Goal: Task Accomplishment & Management: Use online tool/utility

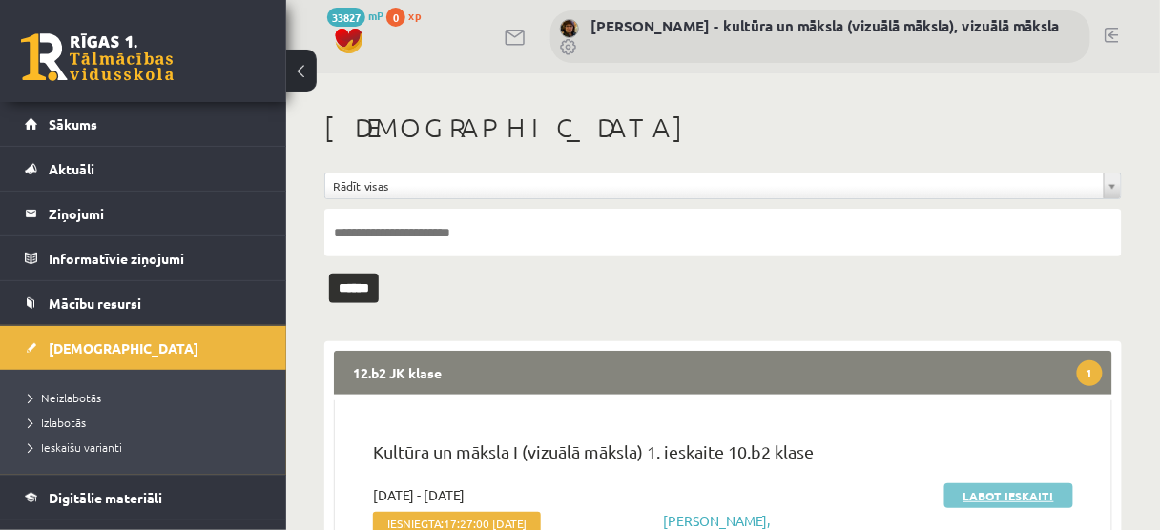
click at [996, 492] on link "Labot ieskaiti" at bounding box center [1008, 495] width 129 height 25
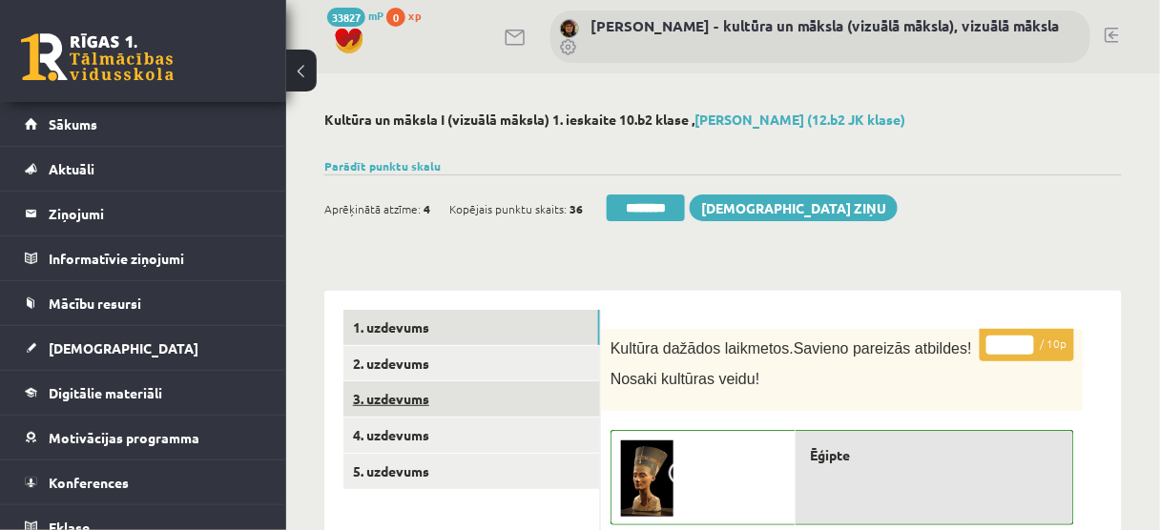
click at [493, 402] on link "3. uzdevums" at bounding box center [471, 398] width 257 height 35
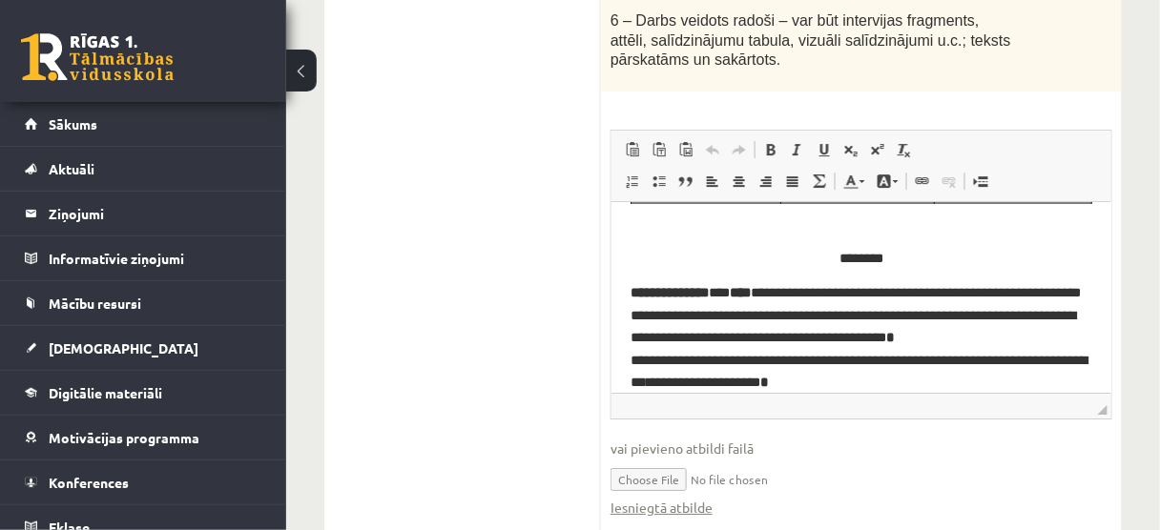
scroll to position [873, 0]
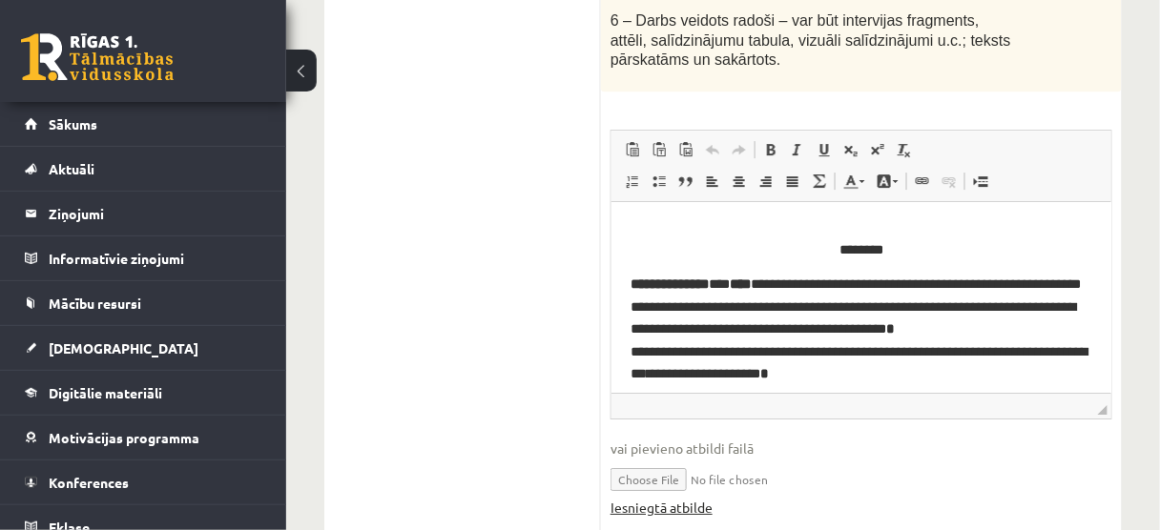
click at [698, 498] on link "Iesniegtā atbilde" at bounding box center [661, 508] width 102 height 20
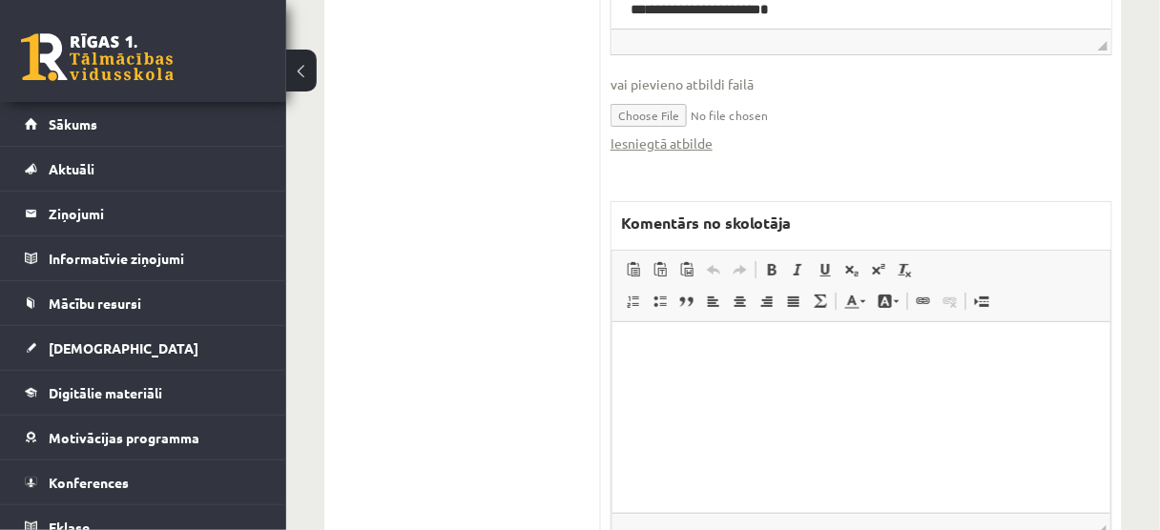
scroll to position [1892, 0]
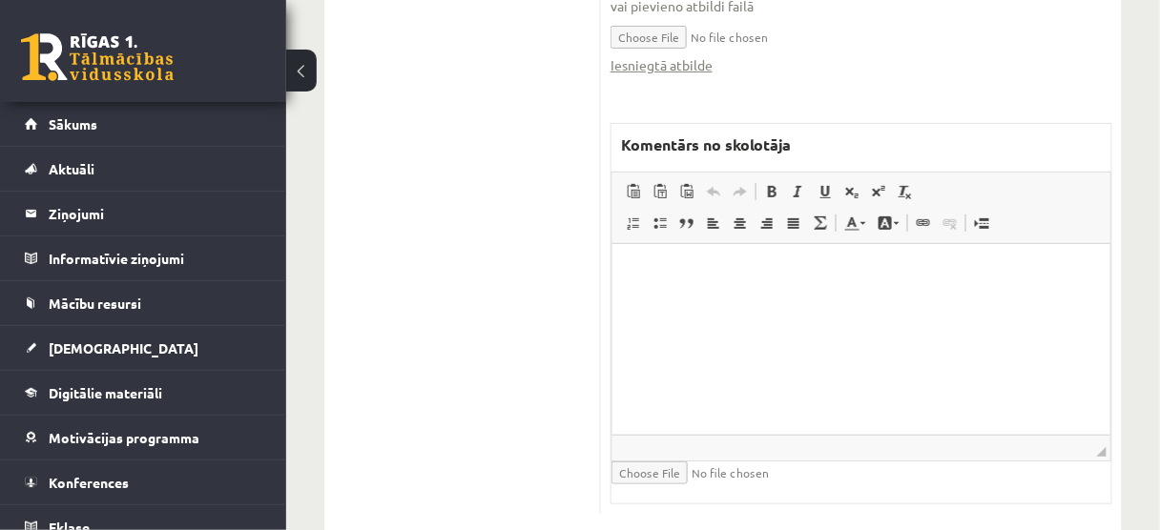
click at [658, 273] on p "Bagātinātā teksta redaktors, wiswyg-editor-47433889234640-1760366357-571" at bounding box center [860, 272] width 460 height 20
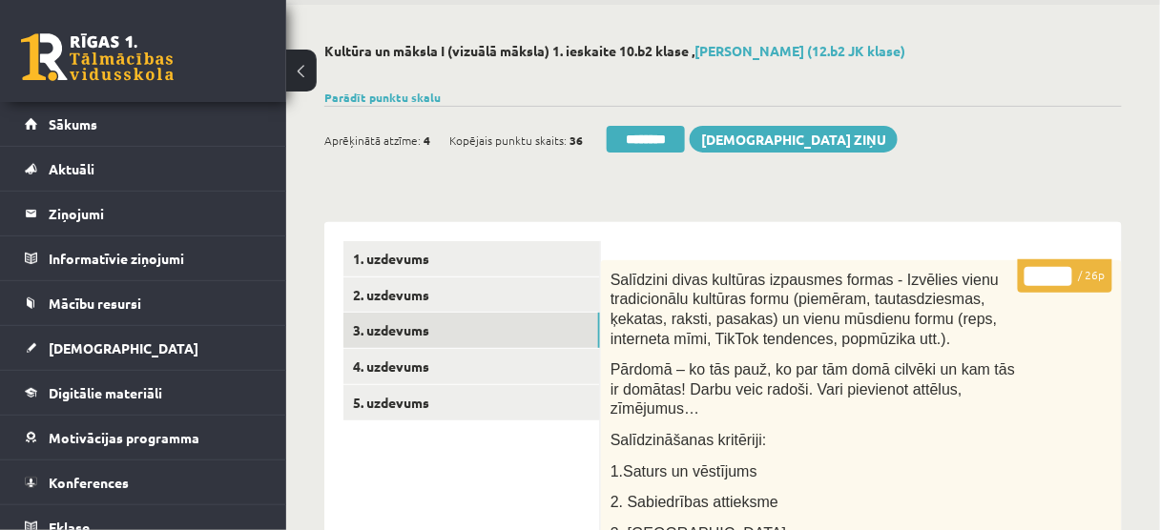
scroll to position [61, 0]
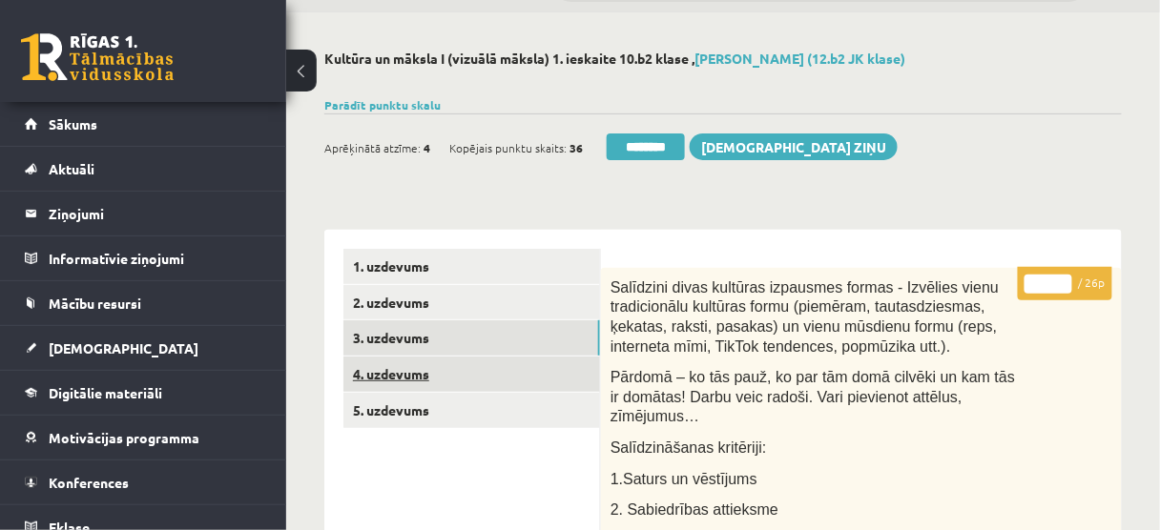
click at [494, 371] on link "4. uzdevums" at bounding box center [471, 374] width 257 height 35
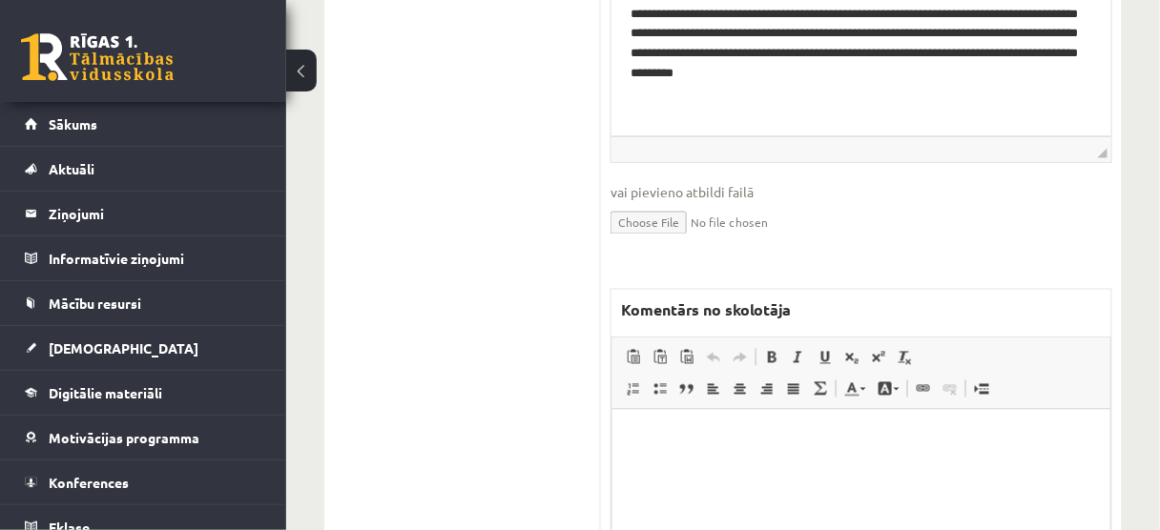
scroll to position [900, 0]
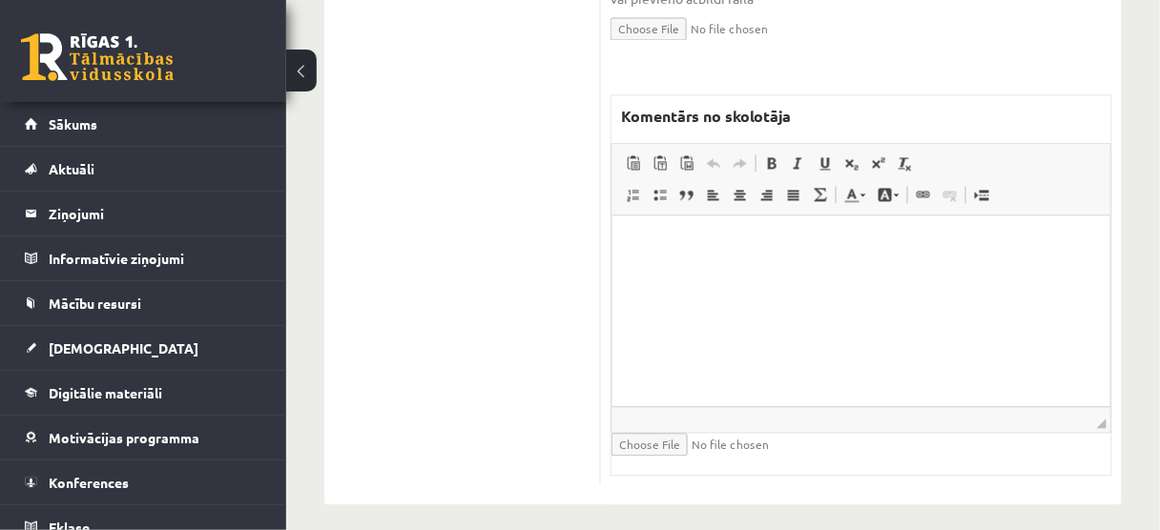
click at [647, 260] on html at bounding box center [860, 245] width 498 height 58
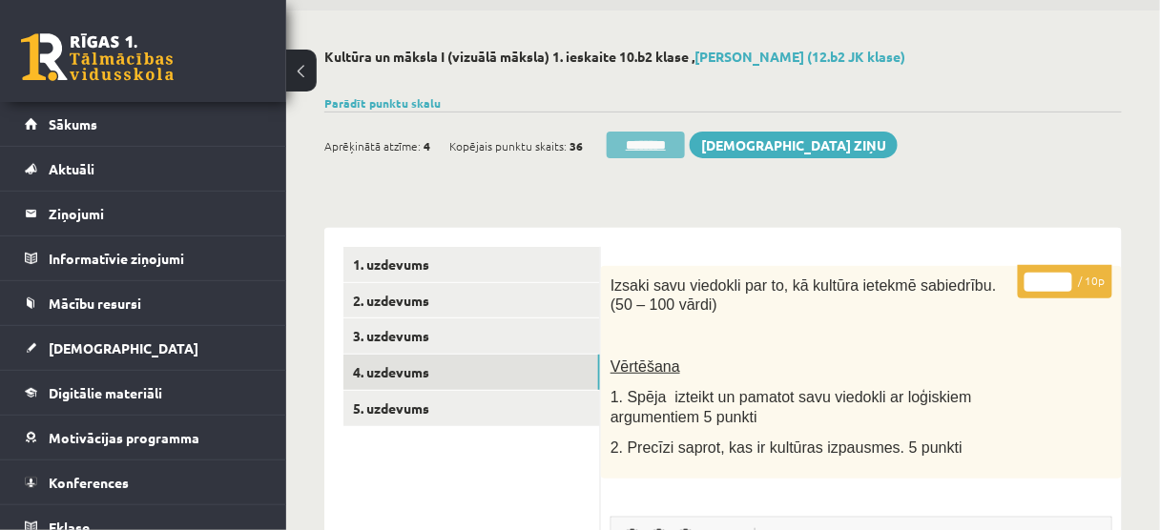
scroll to position [0, 0]
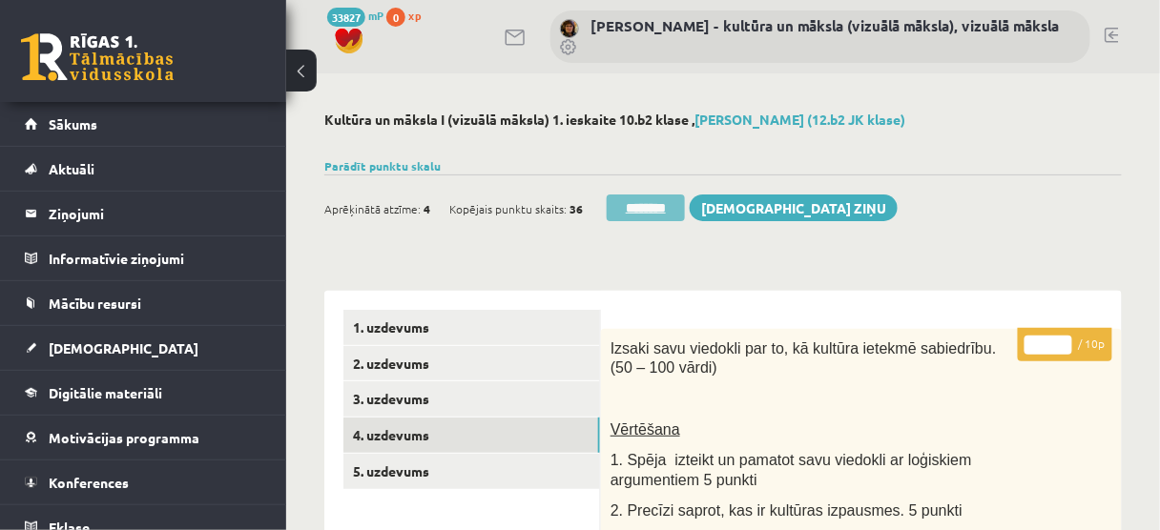
click at [669, 206] on input "********" at bounding box center [645, 208] width 78 height 27
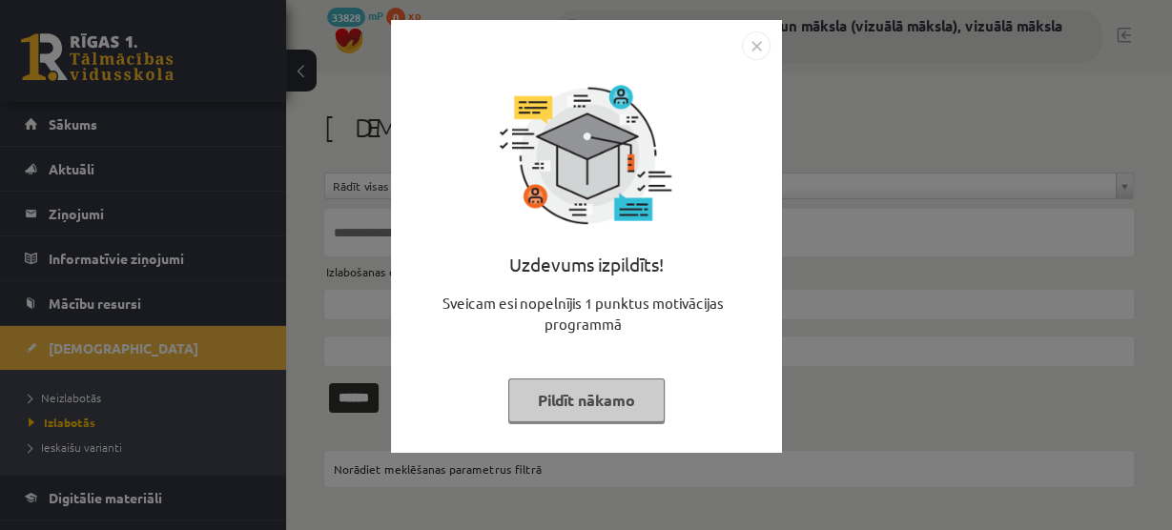
click at [574, 401] on button "Pildīt nākamo" at bounding box center [586, 401] width 156 height 44
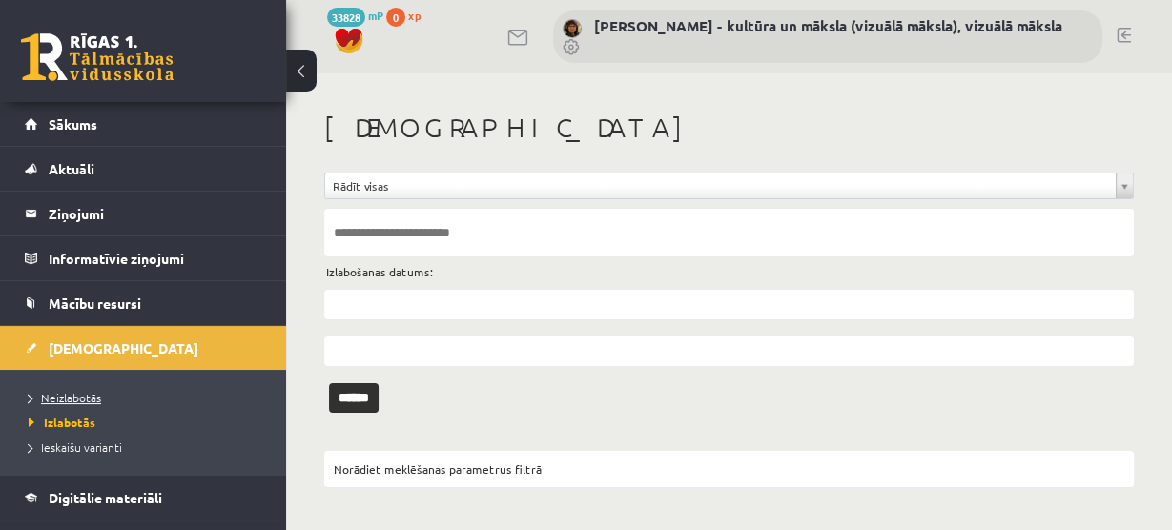
click at [68, 398] on span "Neizlabotās" at bounding box center [65, 397] width 72 height 15
